Goal: Browse casually: Explore the website without a specific task or goal

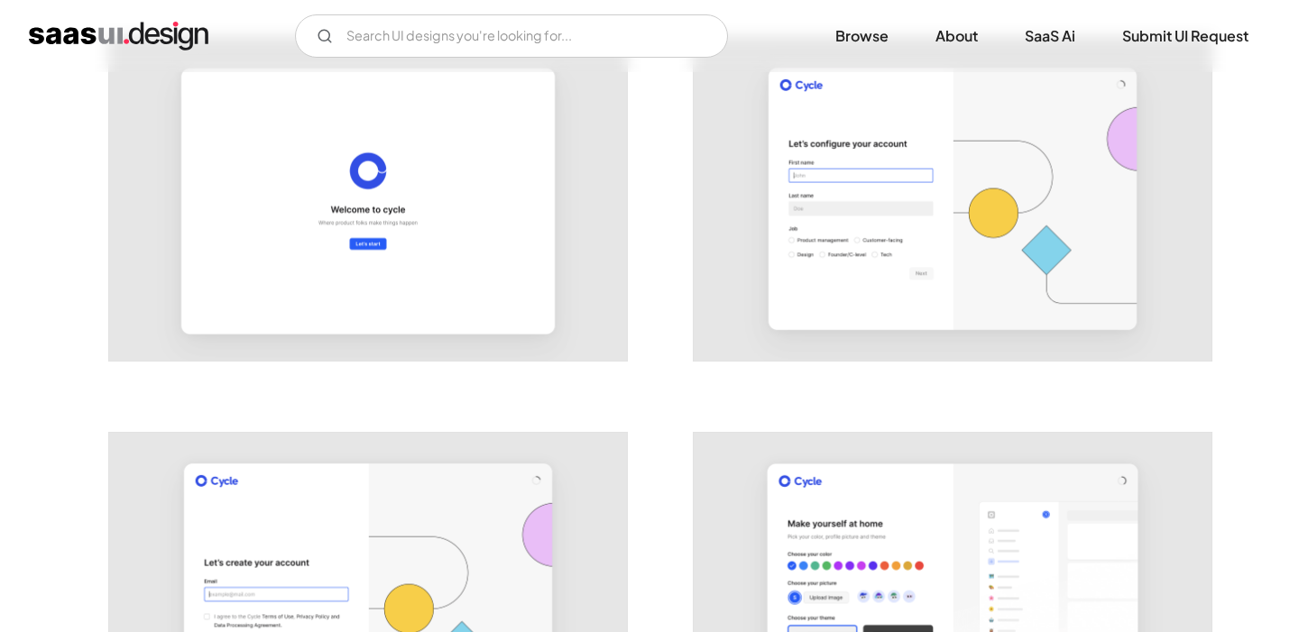
scroll to position [390, 0]
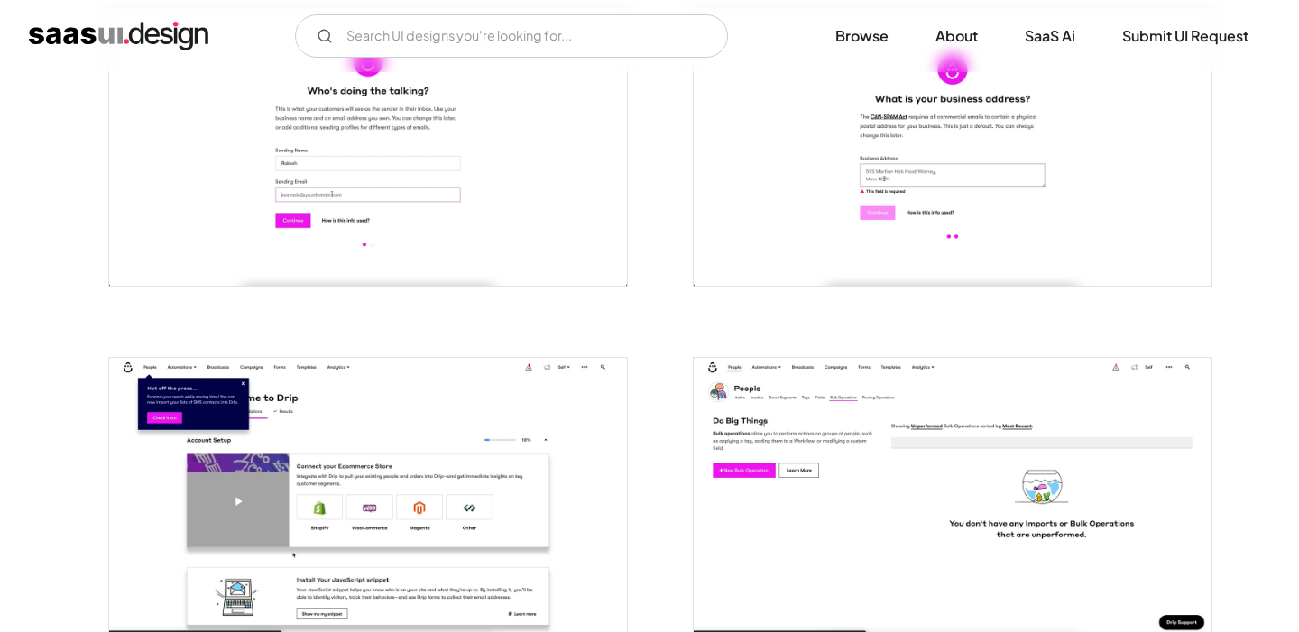
scroll to position [779, 0]
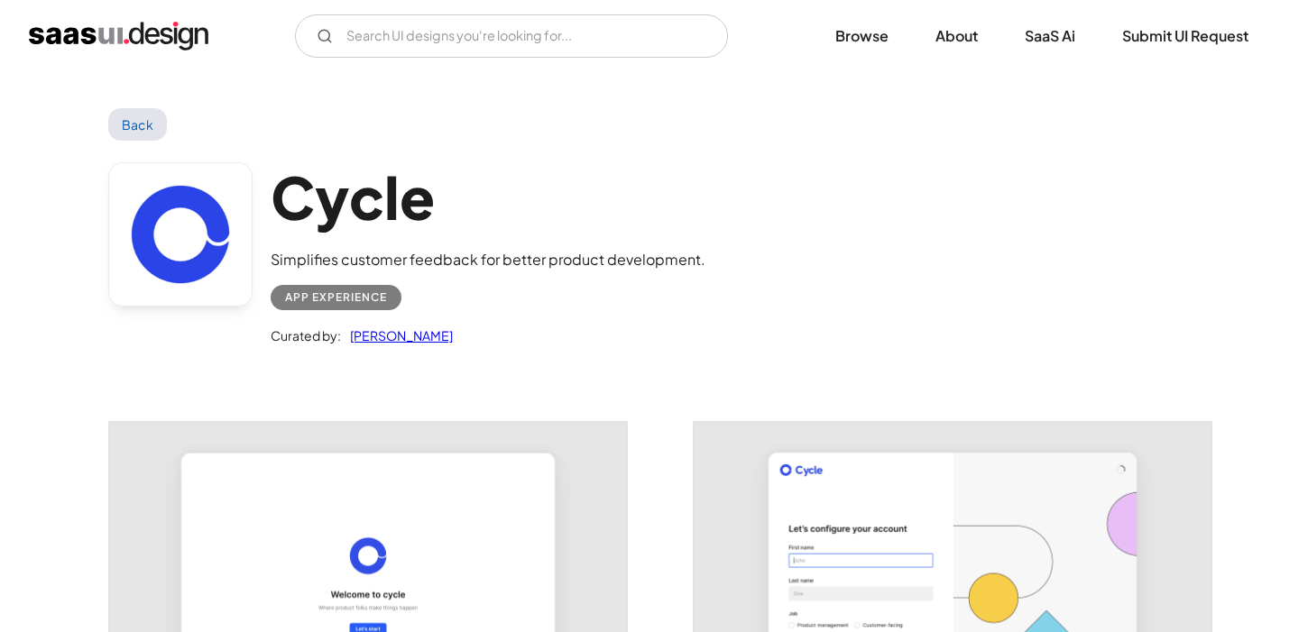
scroll to position [672, 0]
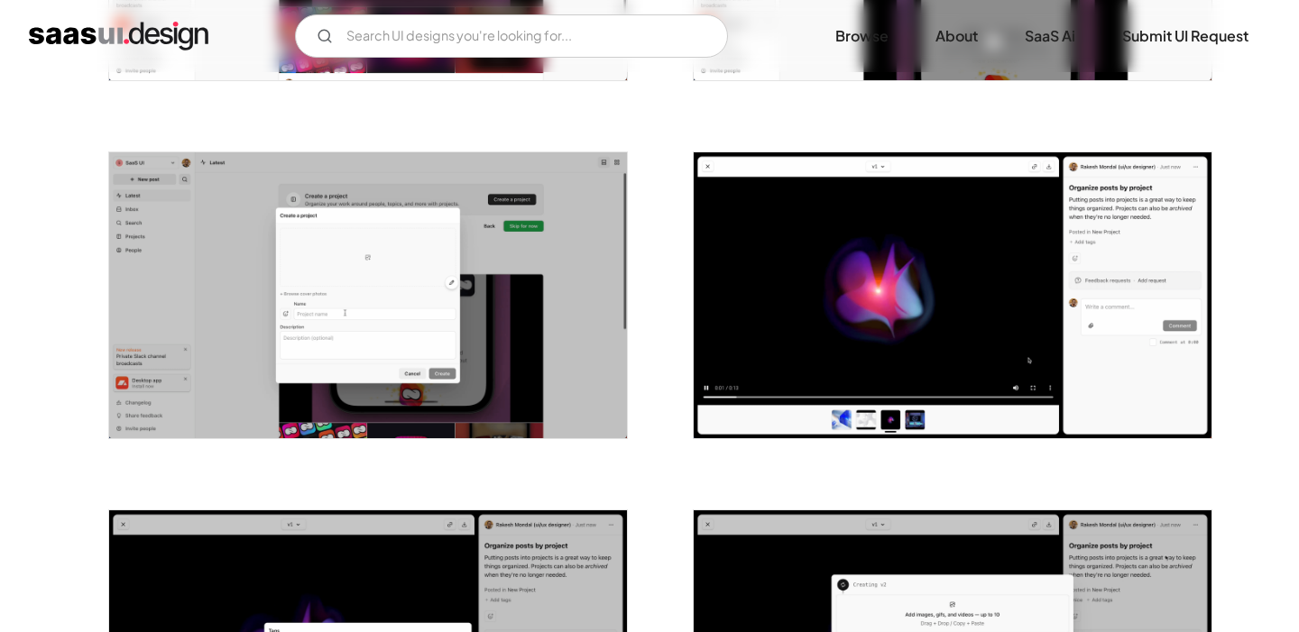
scroll to position [1352, 0]
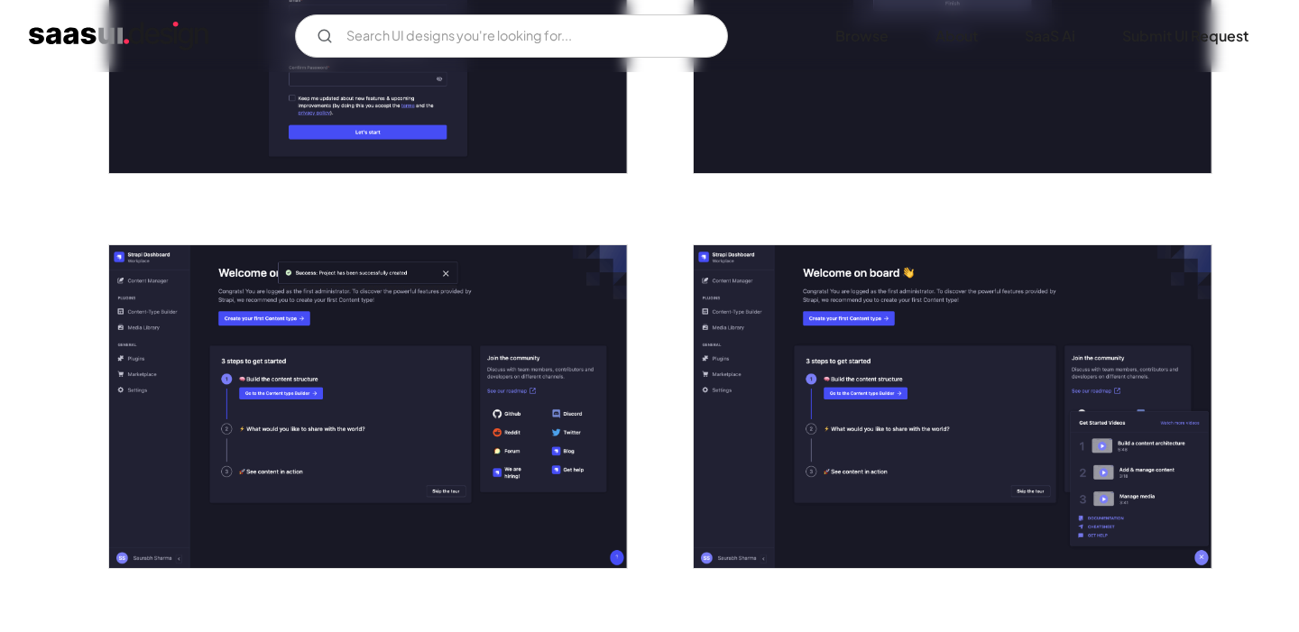
scroll to position [574, 0]
